Goal: Task Accomplishment & Management: Manage account settings

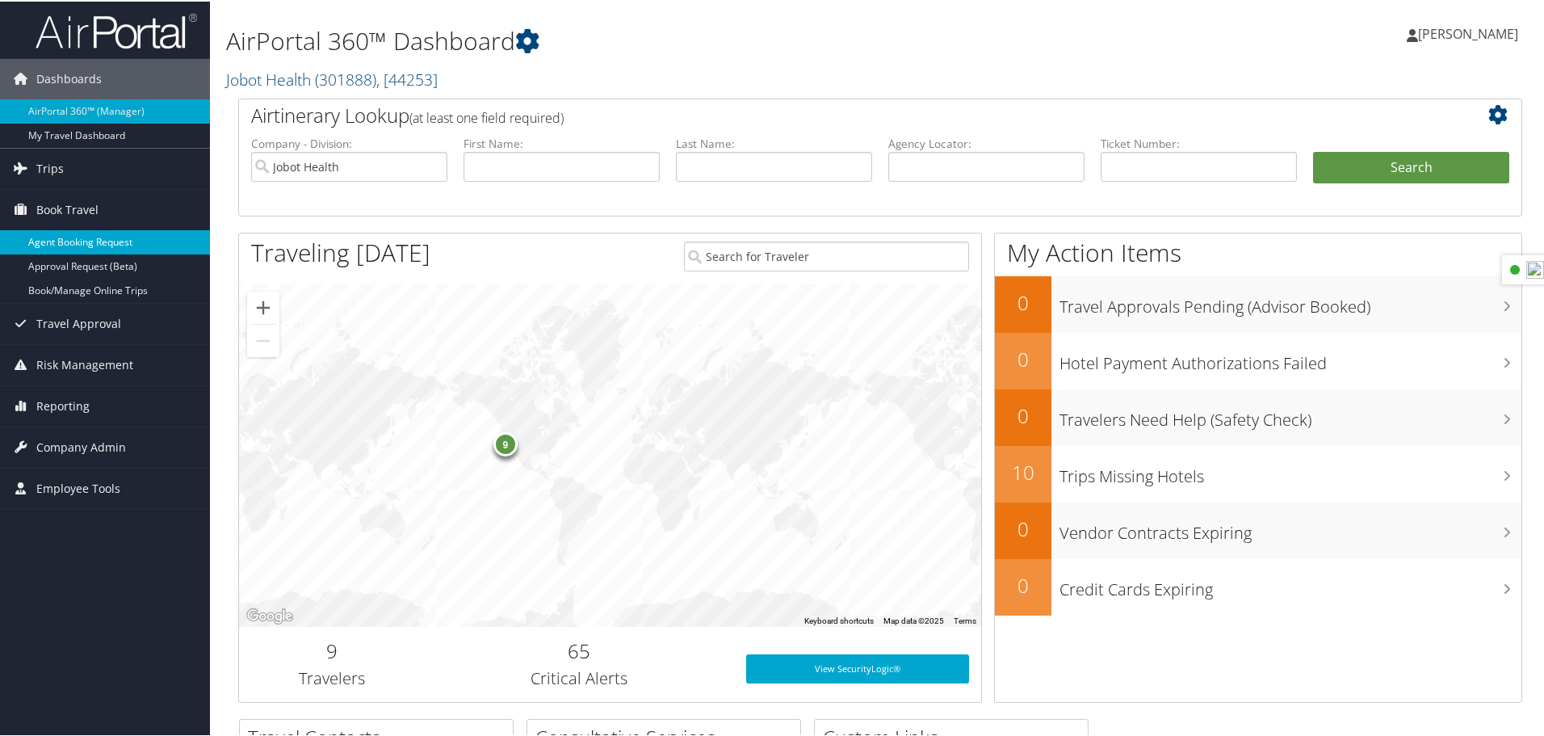
click at [65, 235] on link "Agent Booking Request" at bounding box center [105, 241] width 210 height 24
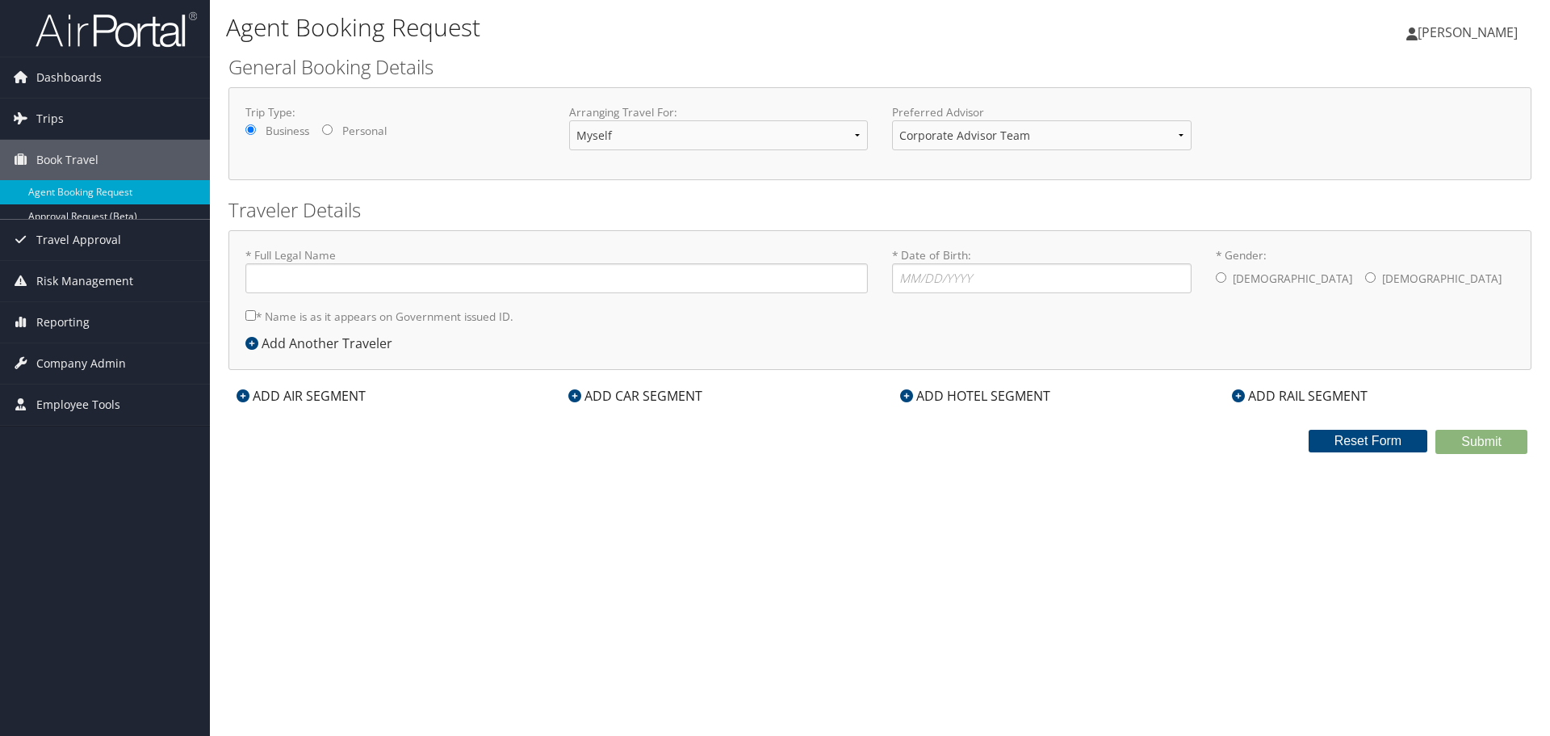
type input "Monica Paterson"
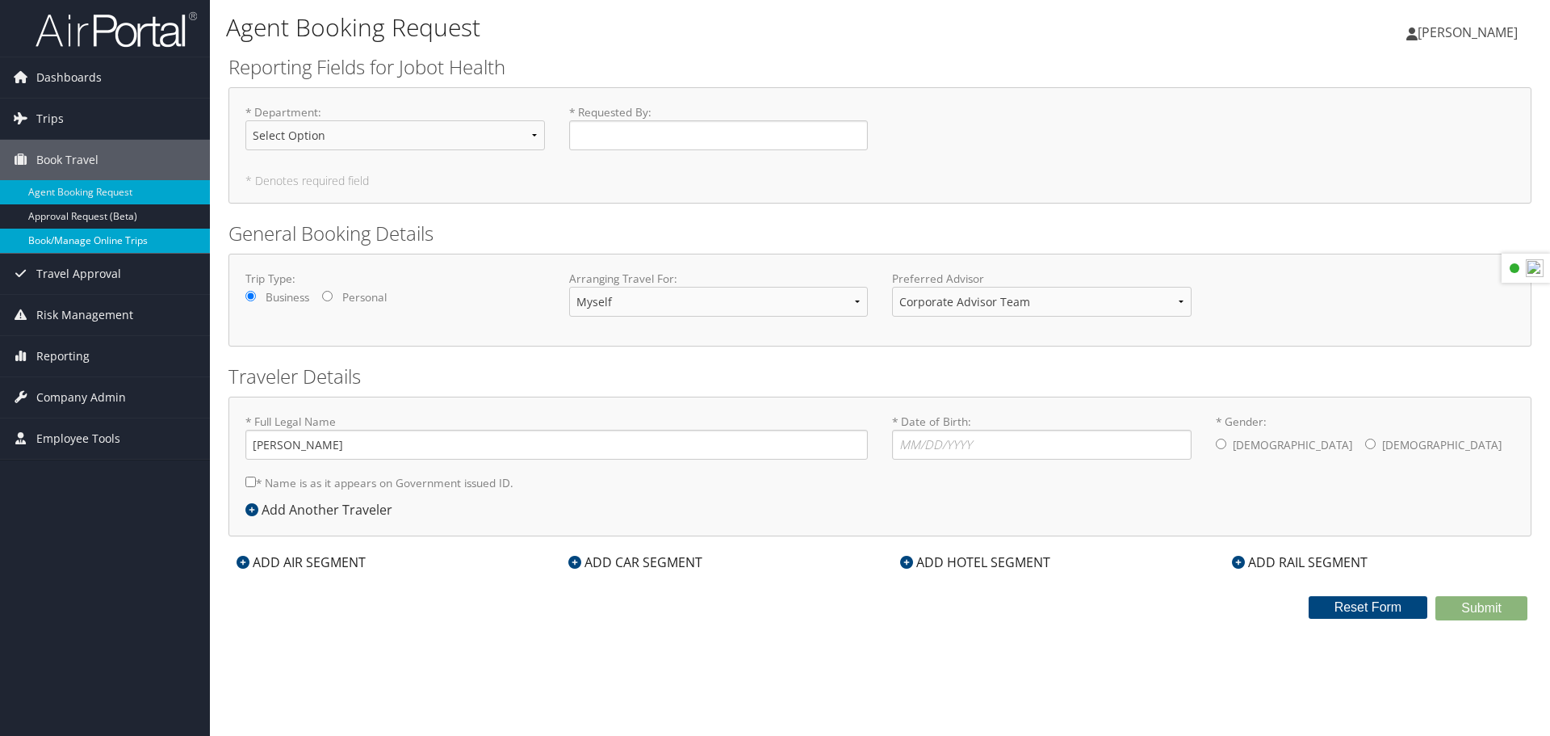
click at [65, 241] on link "Book/Manage Online Trips" at bounding box center [105, 241] width 210 height 24
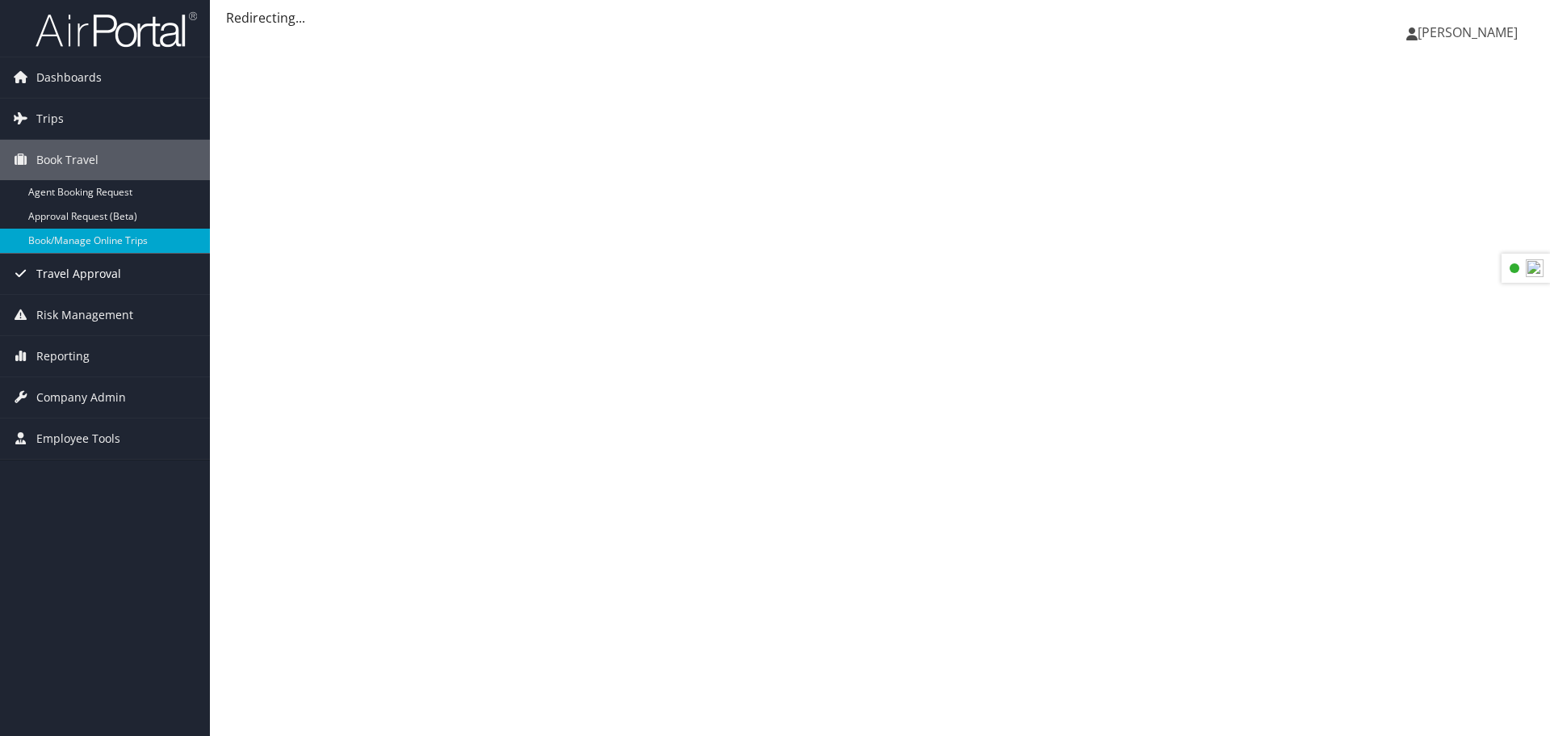
click at [123, 255] on link "Travel Approval" at bounding box center [105, 274] width 210 height 40
click at [120, 239] on link "Book/Manage Online Trips" at bounding box center [105, 241] width 210 height 24
